Goal: Information Seeking & Learning: Learn about a topic

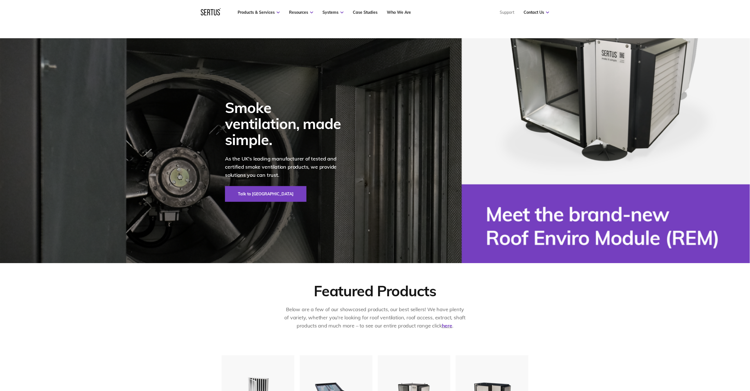
scroll to position [148, 0]
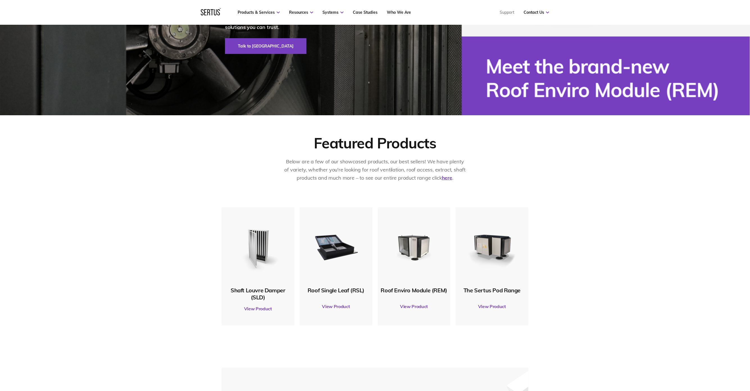
click at [485, 305] on link "View Product" at bounding box center [491, 306] width 67 height 16
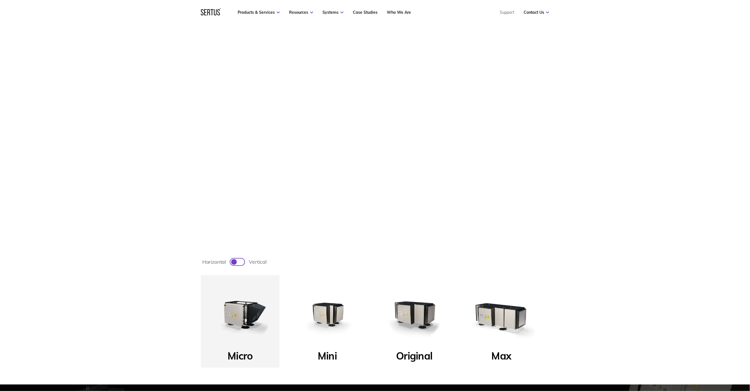
scroll to position [118, 0]
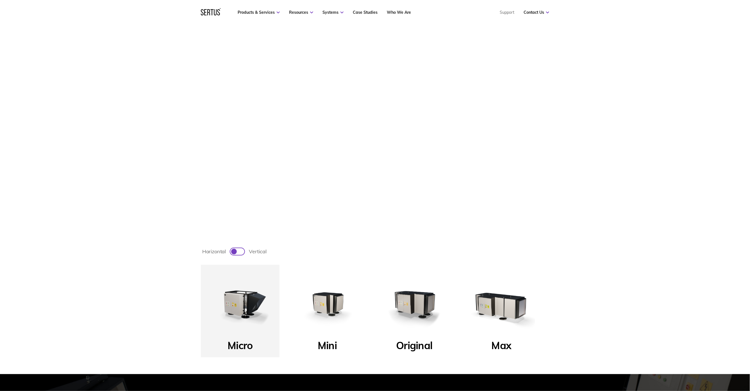
click at [315, 310] on img at bounding box center [327, 303] width 67 height 67
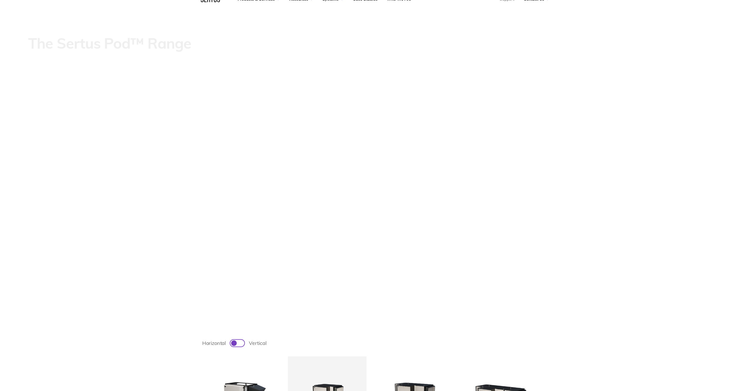
scroll to position [0, 0]
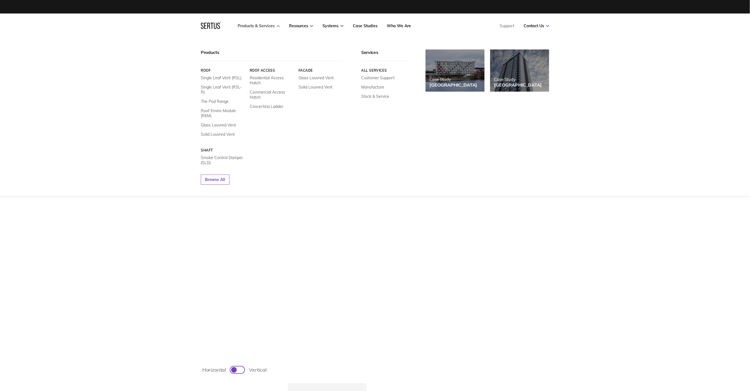
click at [267, 25] on link "Products & Services" at bounding box center [259, 25] width 42 height 5
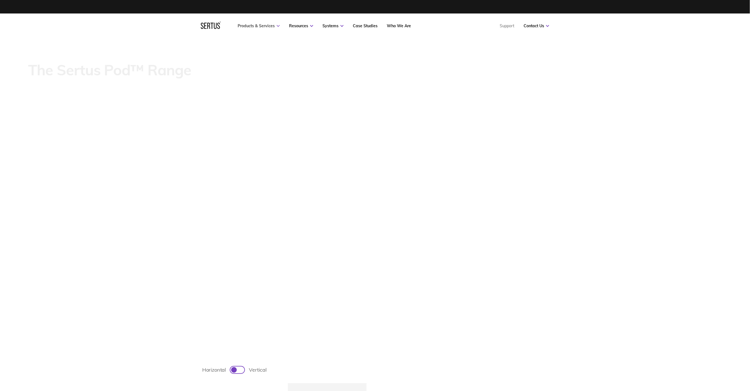
click at [267, 25] on link "Products & Services" at bounding box center [259, 25] width 42 height 5
click at [554, 284] on video at bounding box center [375, 194] width 750 height 313
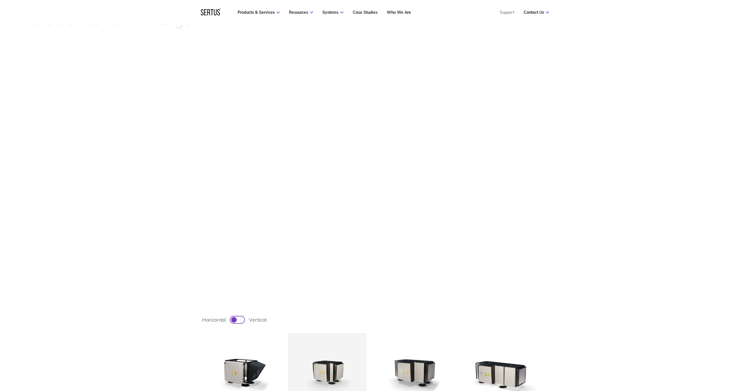
scroll to position [59, 0]
